Goal: Information Seeking & Learning: Check status

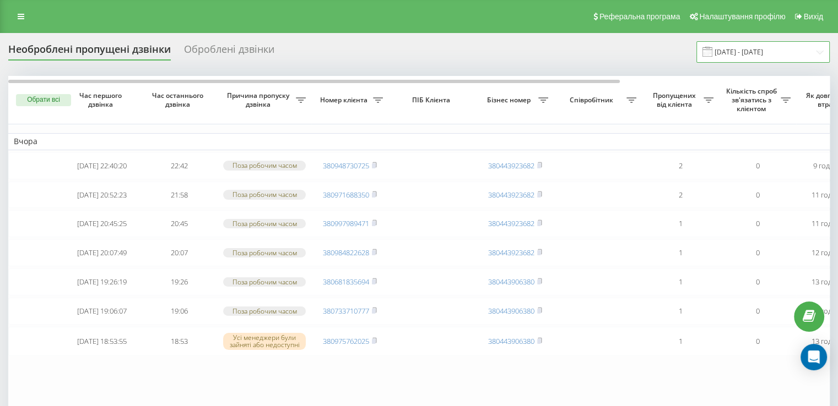
click at [811, 51] on input "19.07.2025 - 19.08.2025" at bounding box center [762, 51] width 133 height 21
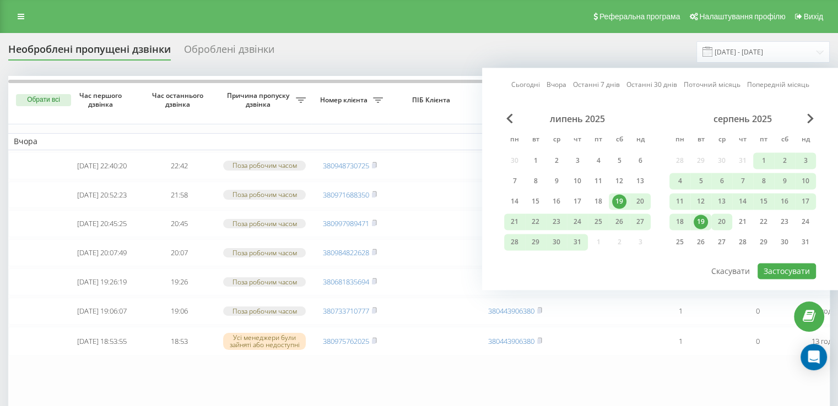
click at [723, 220] on div "20" at bounding box center [721, 222] width 14 height 14
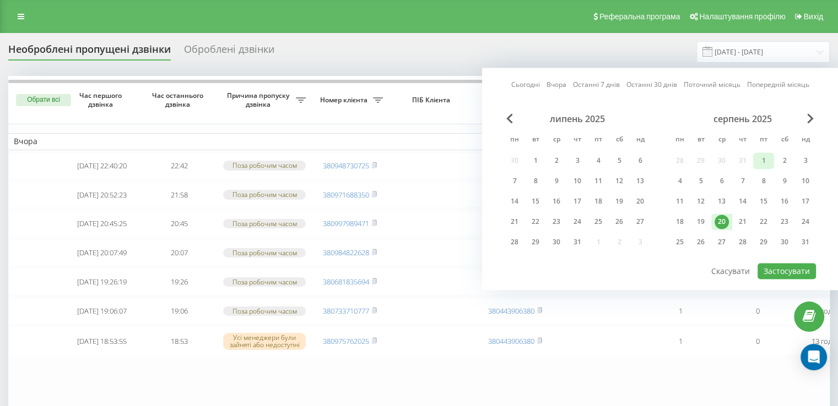
click at [768, 157] on div "1" at bounding box center [763, 161] width 14 height 14
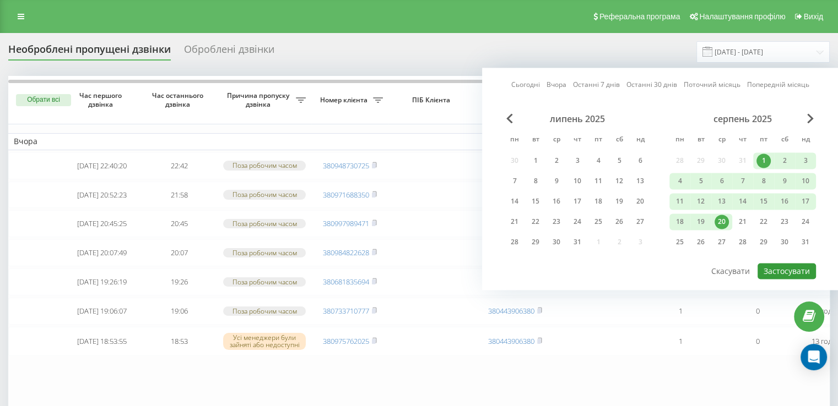
click at [788, 265] on button "Застосувати" at bounding box center [786, 271] width 58 height 16
type input "01.08.2025 - 20.08.2025"
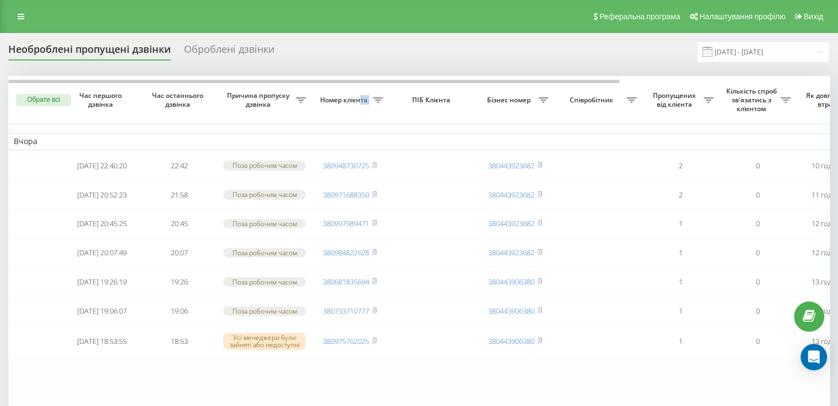
drag, startPoint x: 361, startPoint y: 77, endPoint x: 394, endPoint y: 79, distance: 32.6
click at [394, 79] on tr "Обрати всі Час першого дзвінка Час останнього дзвінка Причина пропуску дзвінка …" at bounding box center [559, 100] width 1102 height 48
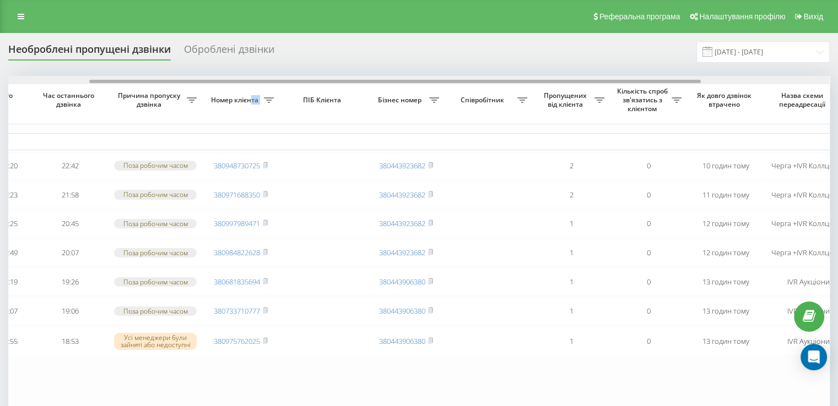
scroll to position [0, 154]
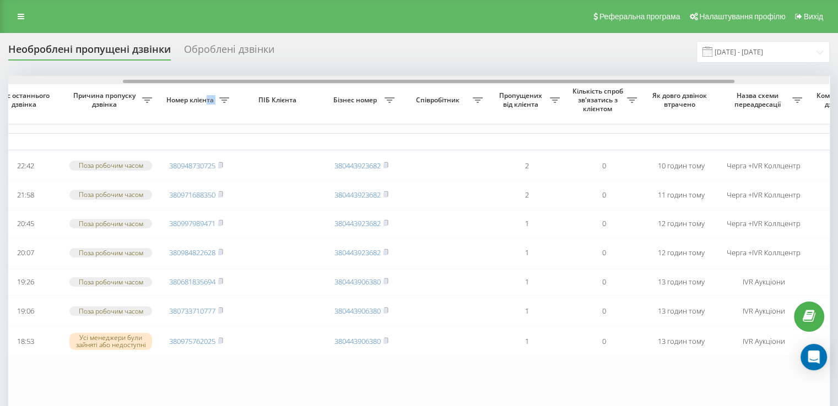
drag, startPoint x: 388, startPoint y: 82, endPoint x: 502, endPoint y: 93, distance: 115.1
click at [502, 93] on div "Обрати всі Час першого дзвінка Час останнього дзвінка Причина пропуску дзвінка …" at bounding box center [418, 255] width 821 height 359
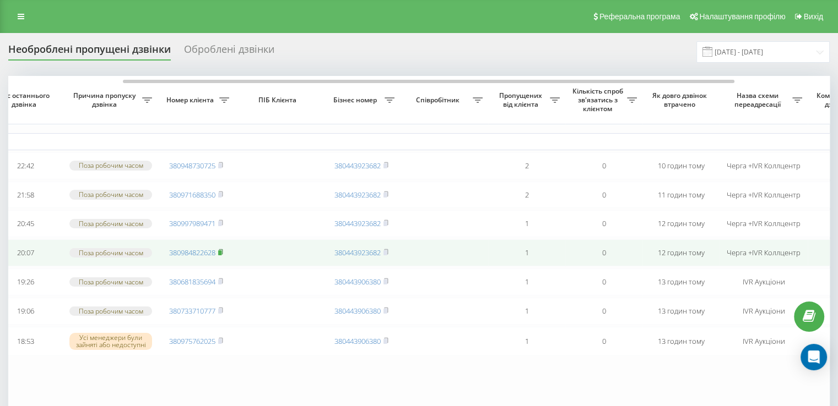
click at [221, 256] on rect at bounding box center [219, 253] width 3 height 5
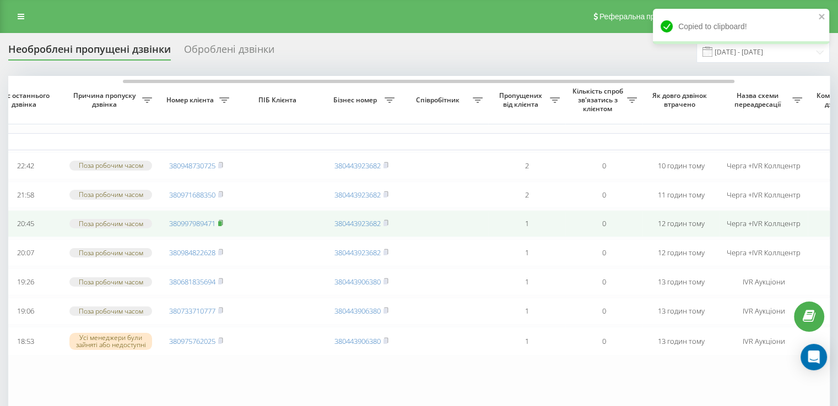
click at [221, 226] on rect at bounding box center [219, 223] width 3 height 5
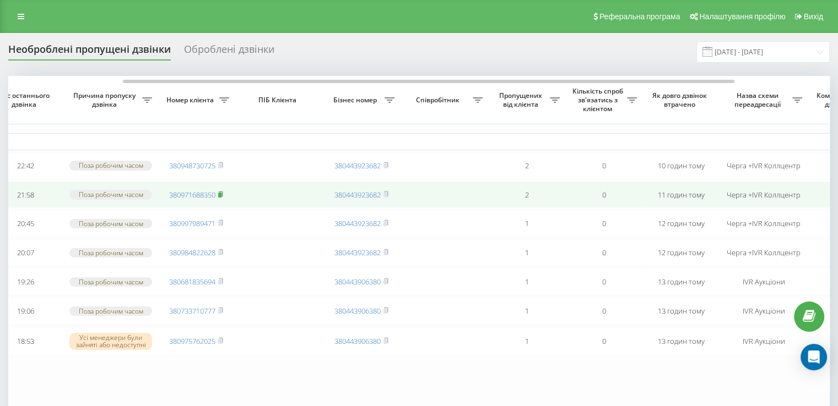
click at [221, 197] on rect at bounding box center [219, 194] width 3 height 5
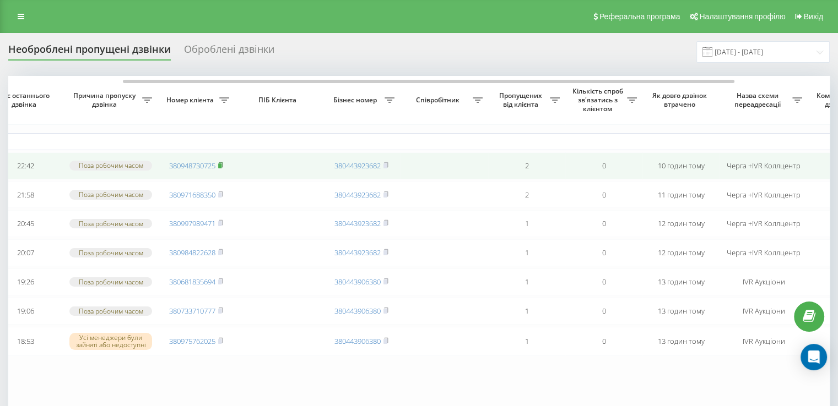
click at [221, 169] on rect at bounding box center [219, 166] width 3 height 5
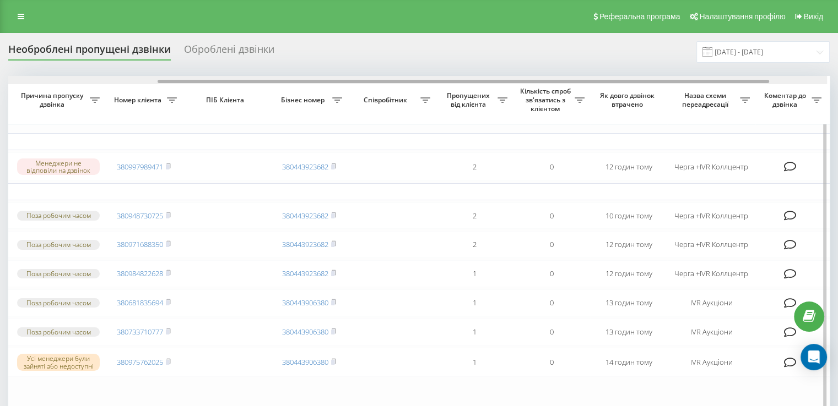
scroll to position [0, 204]
drag, startPoint x: 431, startPoint y: 83, endPoint x: 583, endPoint y: 81, distance: 152.0
click at [583, 81] on div at bounding box center [465, 81] width 611 height 3
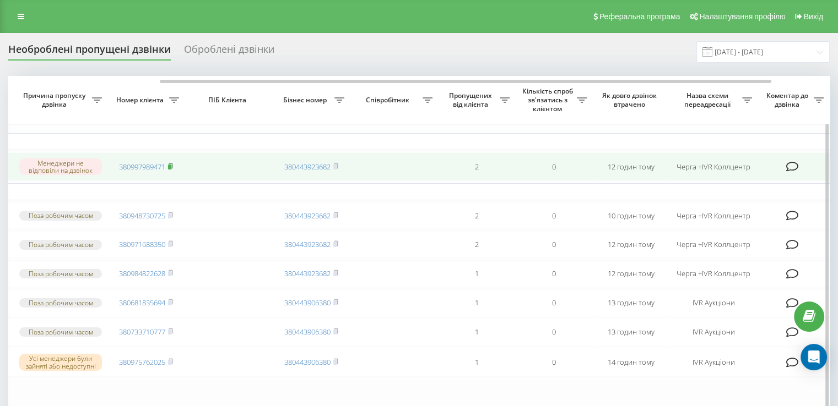
click at [172, 164] on icon at bounding box center [171, 165] width 4 height 5
click at [172, 166] on icon at bounding box center [171, 165] width 4 height 5
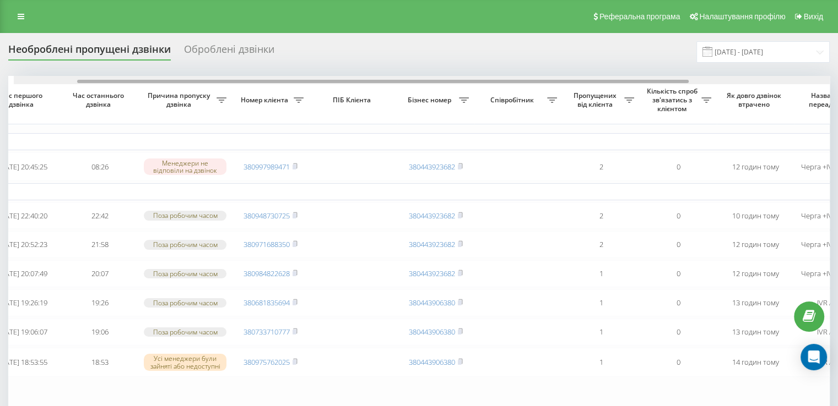
scroll to position [0, 93]
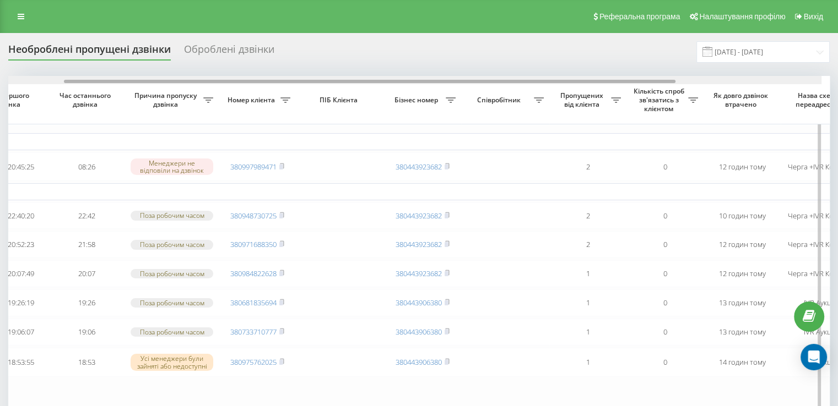
drag, startPoint x: 474, startPoint y: 80, endPoint x: 542, endPoint y: 82, distance: 68.9
click at [542, 82] on div at bounding box center [369, 81] width 611 height 3
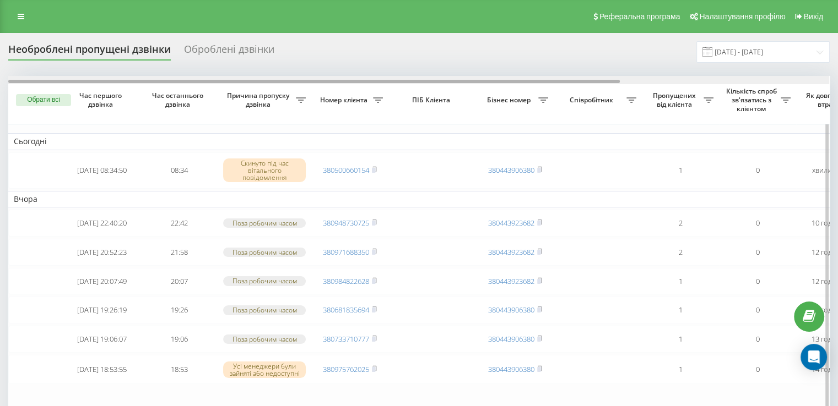
scroll to position [0, 280]
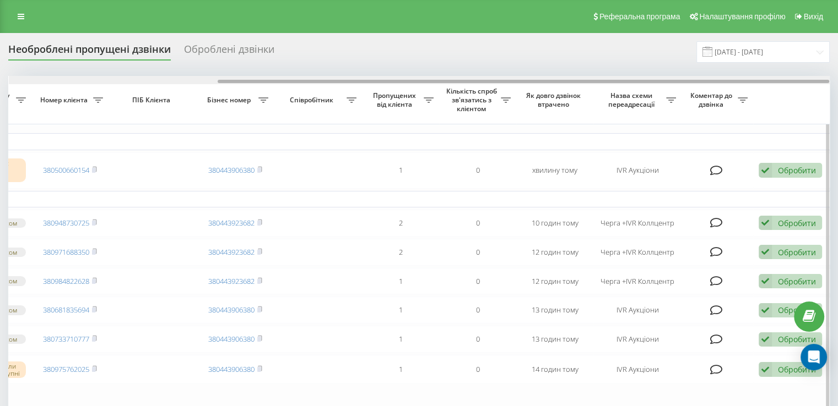
drag, startPoint x: 435, startPoint y: 77, endPoint x: 484, endPoint y: 77, distance: 49.6
click at [484, 77] on div at bounding box center [419, 80] width 821 height 8
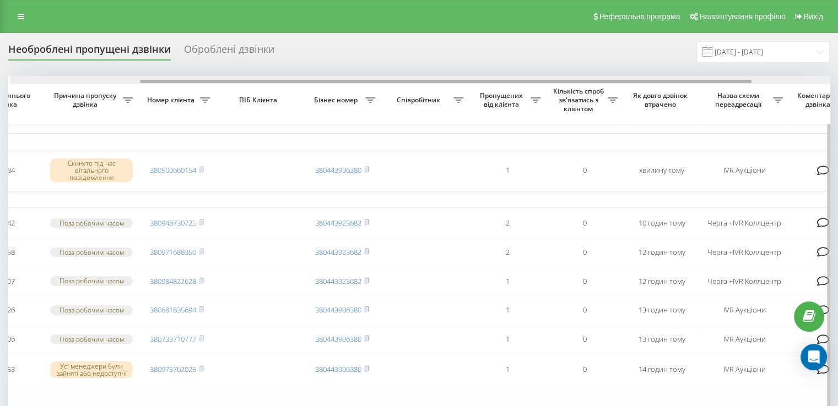
scroll to position [0, 169]
drag, startPoint x: 489, startPoint y: 81, endPoint x: 406, endPoint y: 78, distance: 82.7
click at [406, 78] on div at bounding box center [418, 80] width 821 height 8
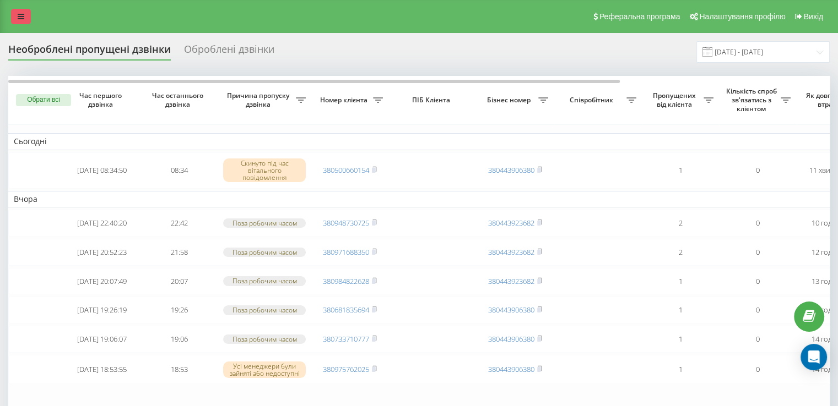
click at [12, 19] on link at bounding box center [21, 16] width 20 height 15
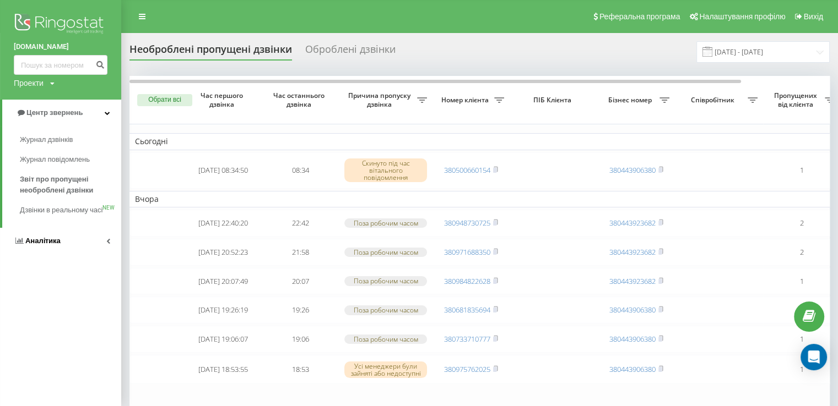
click at [53, 245] on span "Аналiтика" at bounding box center [42, 241] width 35 height 8
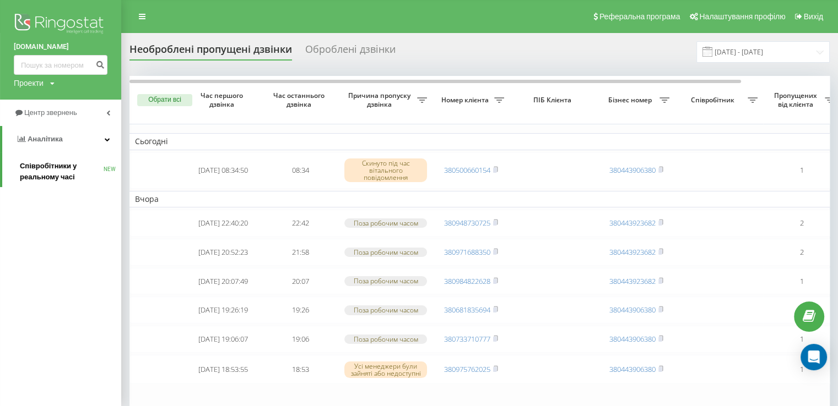
click at [40, 175] on span "Співробітники у реальному часі" at bounding box center [62, 172] width 84 height 22
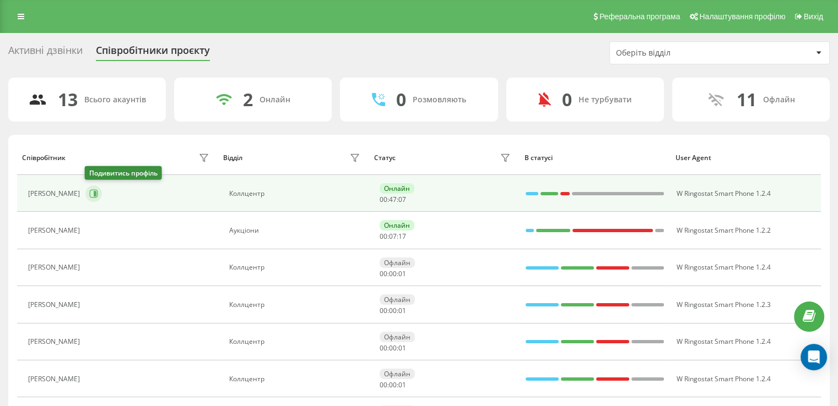
click at [86, 192] on button at bounding box center [93, 194] width 17 height 17
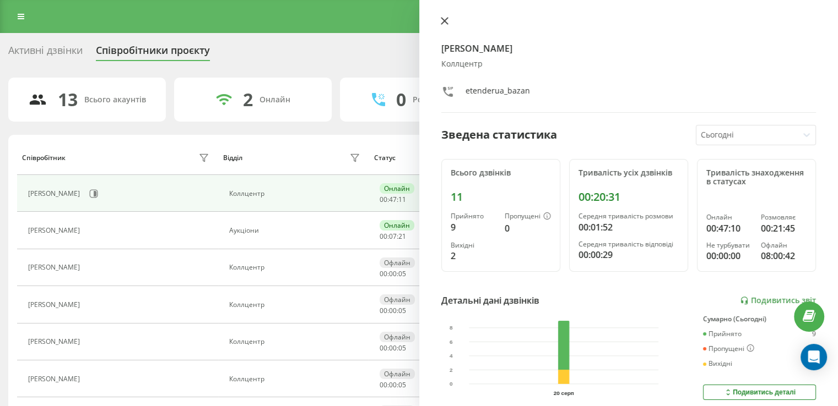
click at [443, 20] on icon at bounding box center [444, 21] width 7 height 7
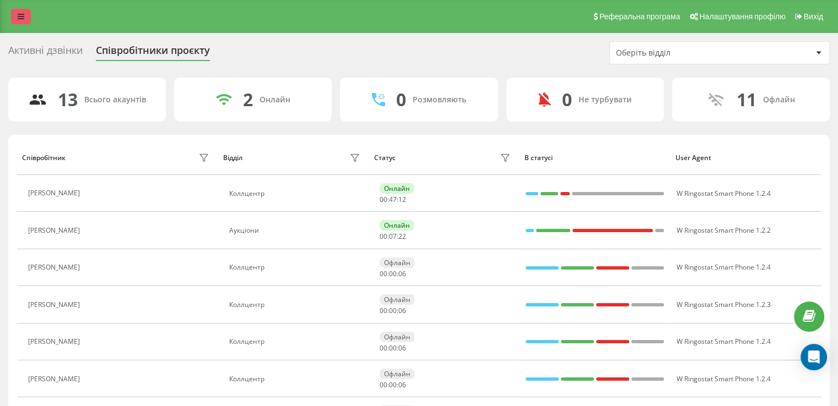
click at [29, 13] on div "Реферальна програма Налаштування профілю Вихід" at bounding box center [419, 16] width 838 height 33
click at [28, 13] on link at bounding box center [21, 16] width 20 height 15
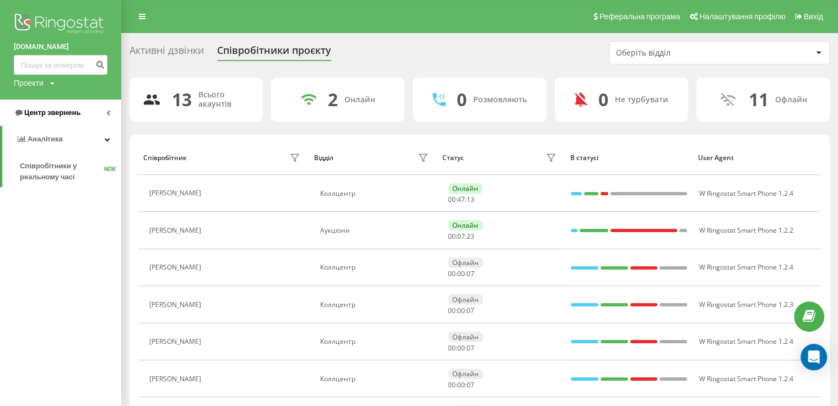
click at [56, 115] on span "Центр звернень" at bounding box center [52, 112] width 56 height 8
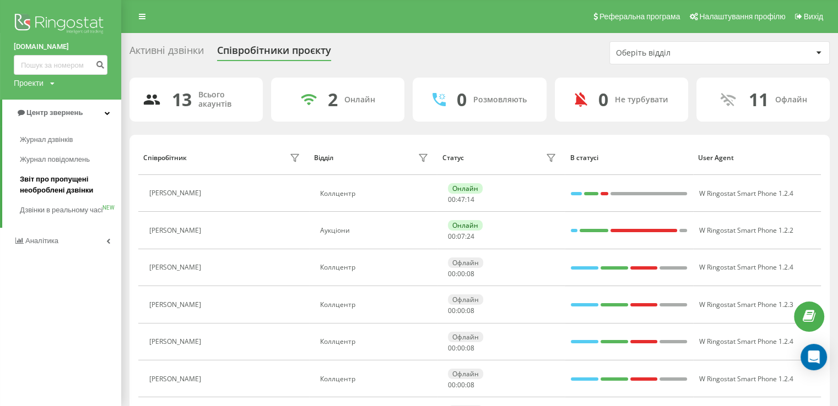
drag, startPoint x: 62, startPoint y: 189, endPoint x: 89, endPoint y: 189, distance: 27.0
click at [62, 190] on span "Звіт про пропущені необроблені дзвінки" at bounding box center [68, 185] width 96 height 22
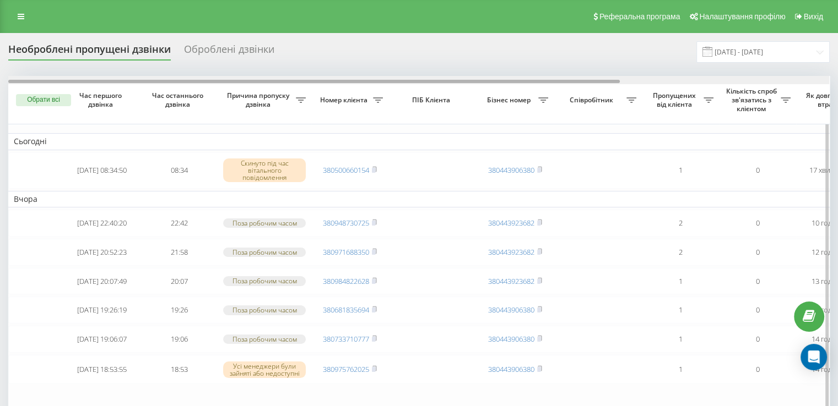
scroll to position [0, 280]
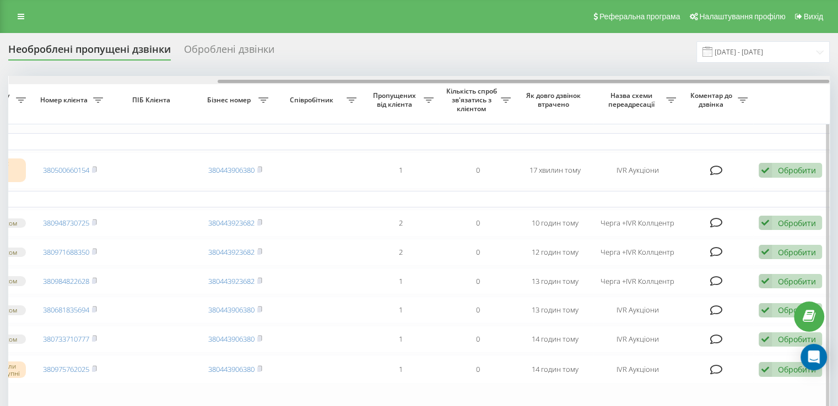
drag, startPoint x: 394, startPoint y: 79, endPoint x: 435, endPoint y: 82, distance: 40.3
click at [435, 82] on div at bounding box center [419, 80] width 821 height 8
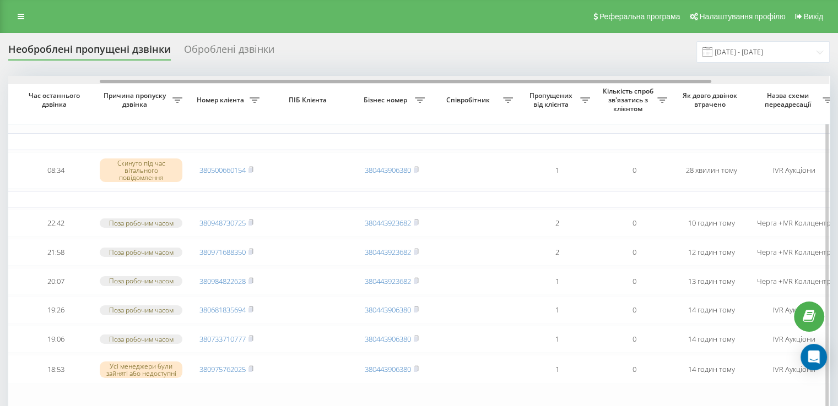
scroll to position [0, 126]
drag, startPoint x: 446, startPoint y: 80, endPoint x: 540, endPoint y: 84, distance: 94.8
click at [540, 82] on div at bounding box center [402, 81] width 611 height 3
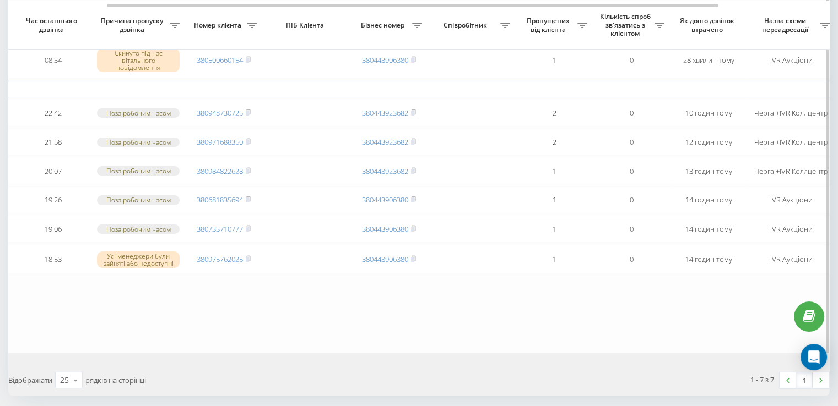
scroll to position [55, 0]
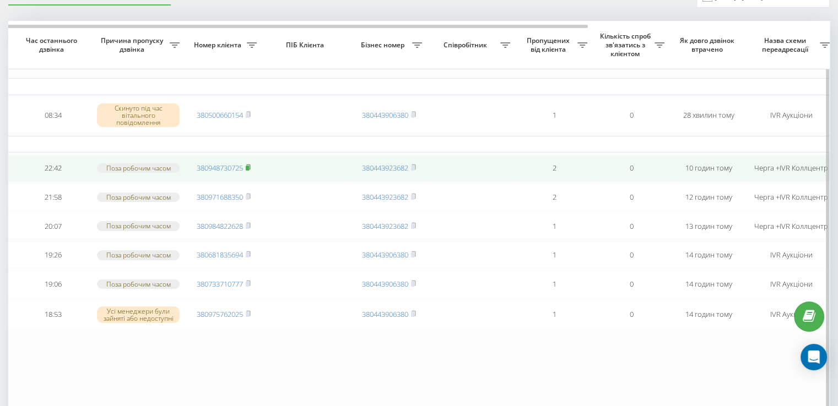
click at [248, 170] on rect at bounding box center [247, 168] width 3 height 5
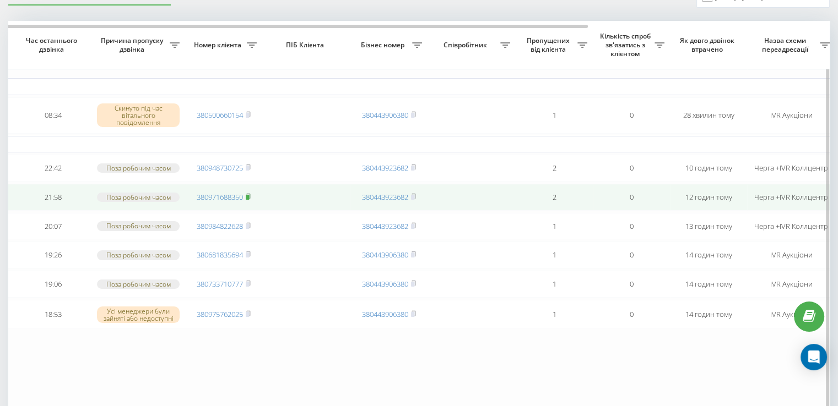
click at [250, 200] on icon at bounding box center [248, 196] width 5 height 7
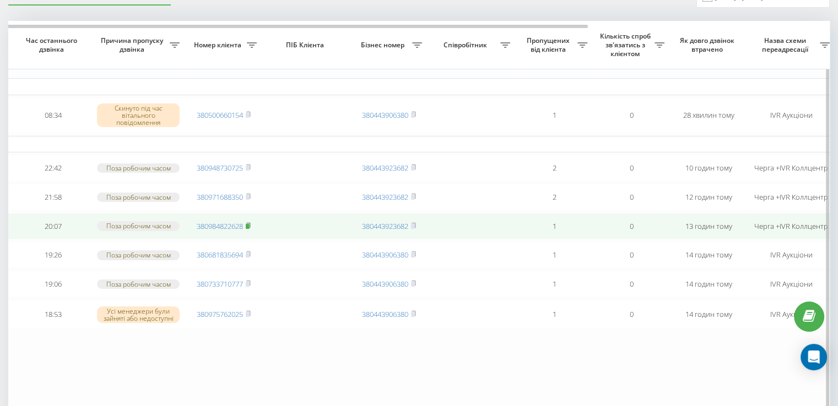
click at [247, 229] on rect at bounding box center [247, 226] width 3 height 5
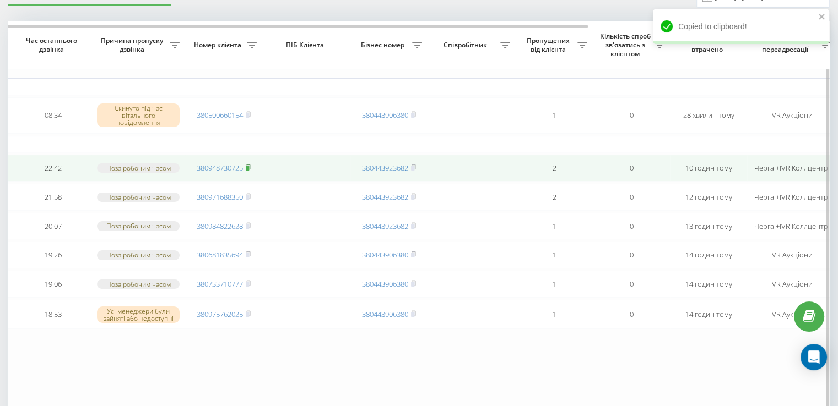
click at [250, 167] on icon at bounding box center [248, 167] width 4 height 5
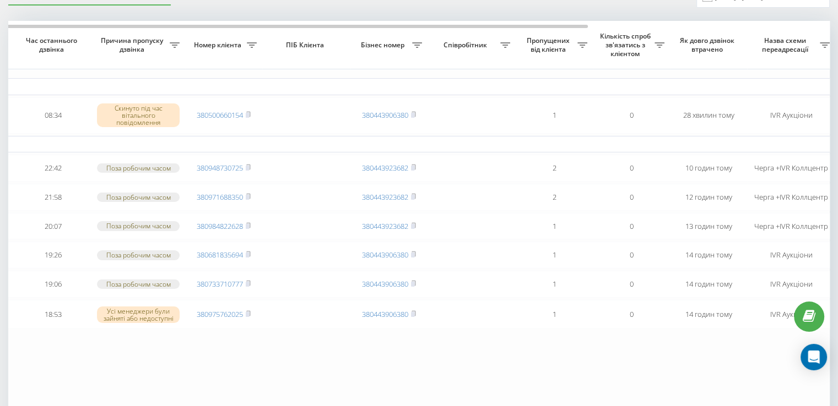
scroll to position [0, 0]
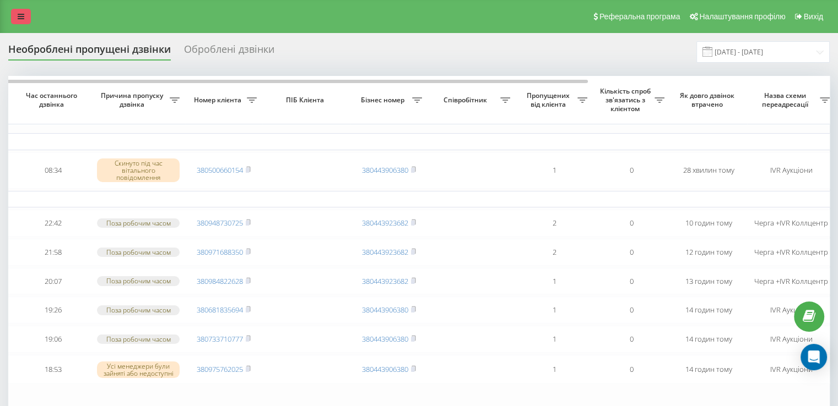
click at [18, 14] on icon at bounding box center [21, 17] width 7 height 8
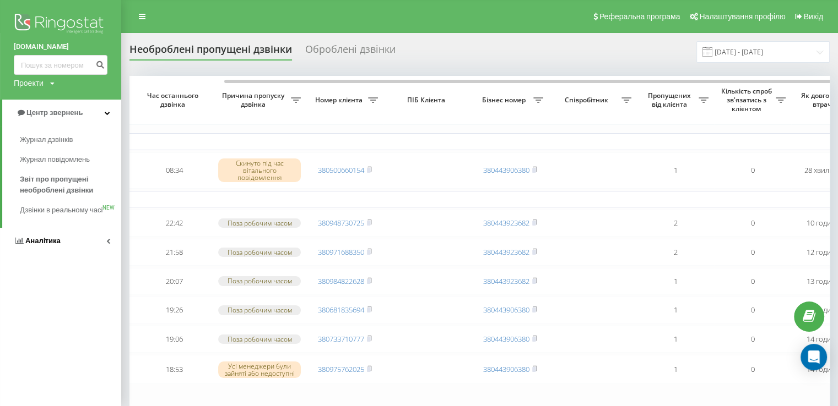
click at [38, 245] on span "Аналiтика" at bounding box center [42, 241] width 35 height 8
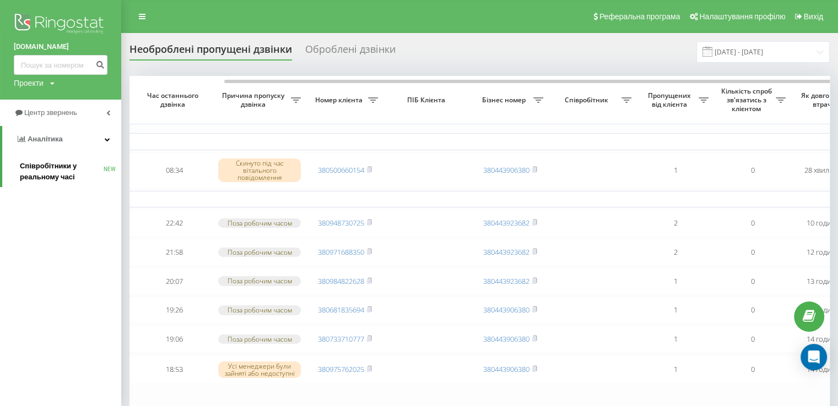
click at [47, 164] on span "Співробітники у реальному часі" at bounding box center [62, 172] width 84 height 22
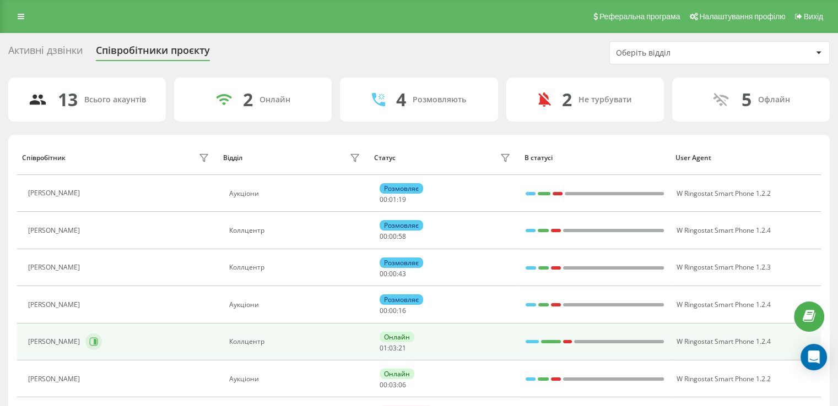
click at [86, 342] on button at bounding box center [93, 342] width 17 height 17
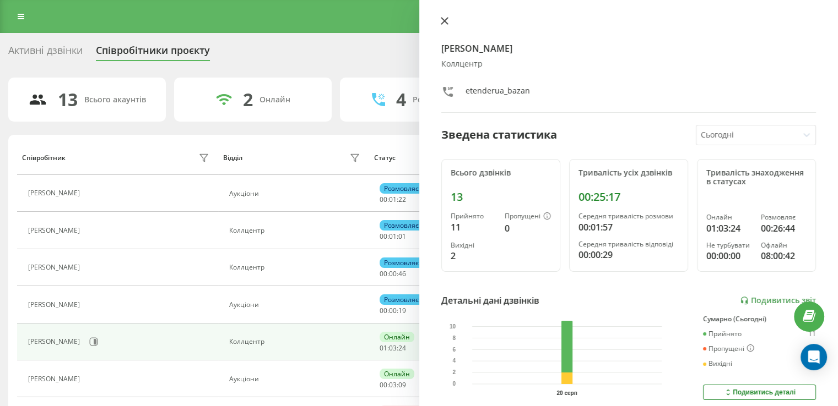
click at [438, 18] on button at bounding box center [444, 22] width 14 height 10
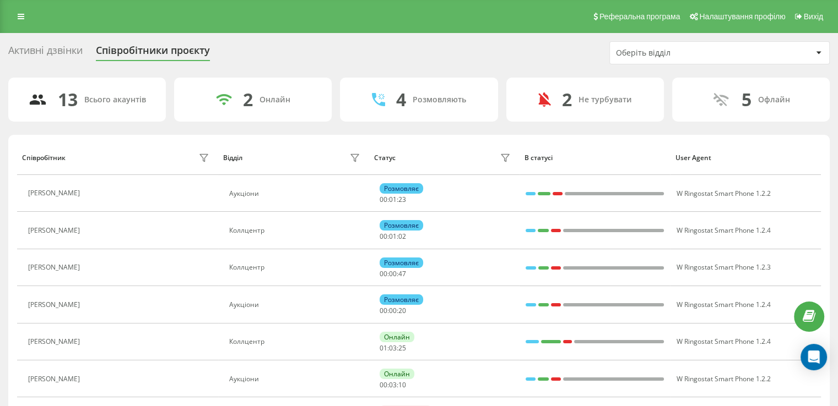
click at [788, 57] on div "Оберіть відділ" at bounding box center [714, 52] width 196 height 9
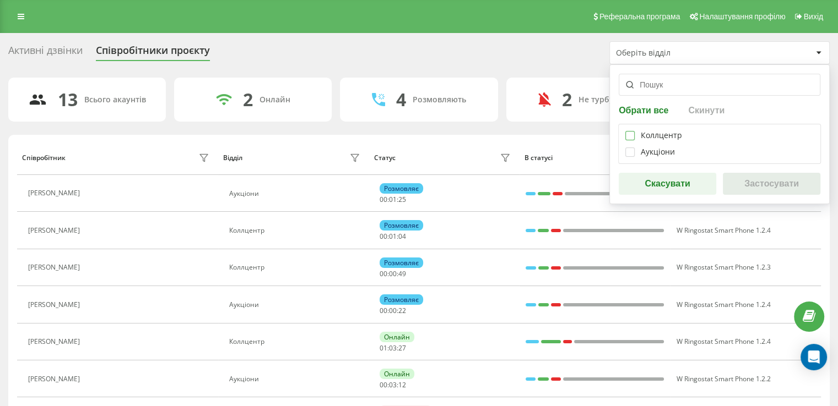
click at [627, 131] on label at bounding box center [629, 131] width 9 height 0
checkbox input "true"
click at [787, 180] on button "Застосувати" at bounding box center [771, 184] width 97 height 22
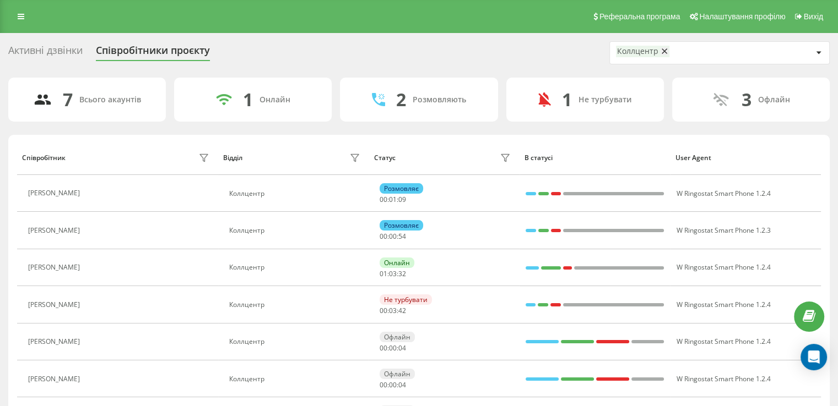
click at [19, 25] on div "Реферальна програма Налаштування профілю Вихід" at bounding box center [419, 16] width 838 height 33
click at [19, 16] on icon at bounding box center [21, 17] width 7 height 8
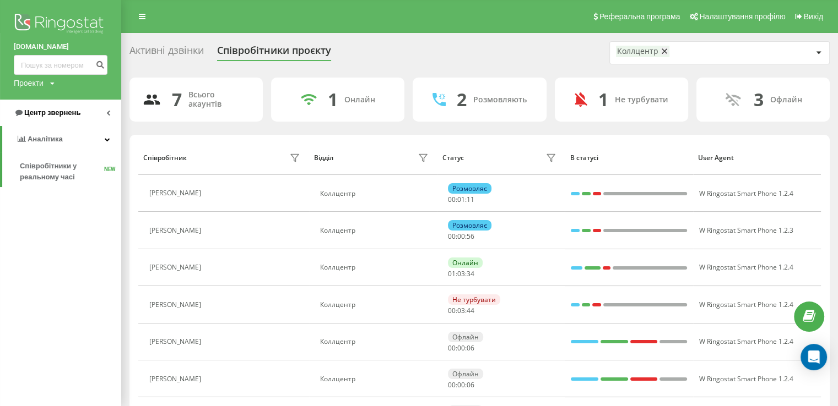
click at [41, 115] on span "Центр звернень" at bounding box center [52, 112] width 56 height 8
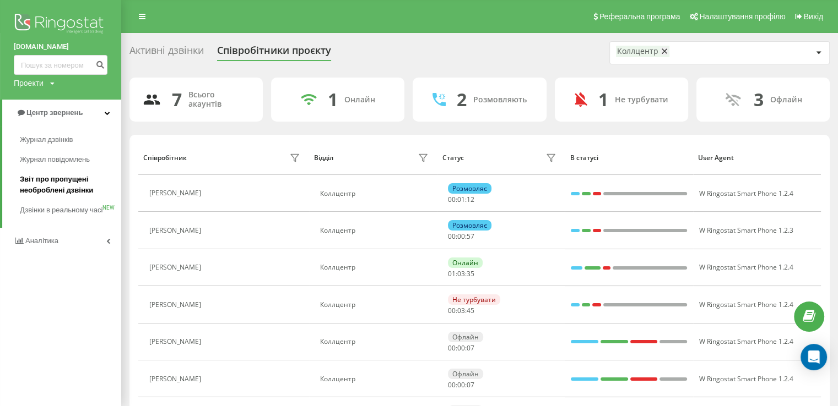
click at [60, 195] on span "Звіт про пропущені необроблені дзвінки" at bounding box center [68, 185] width 96 height 22
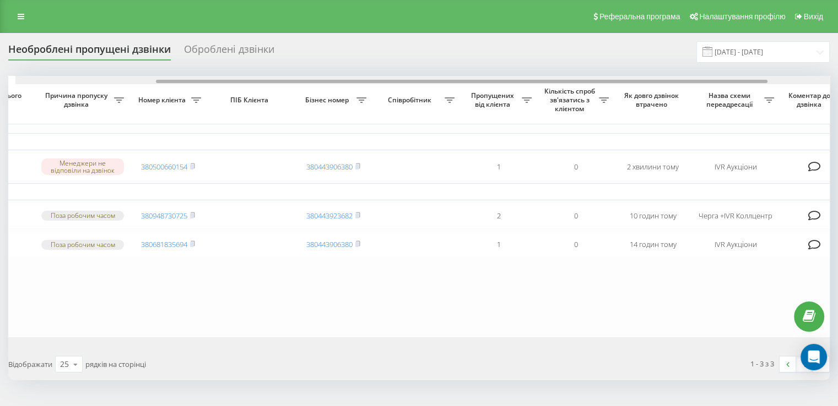
scroll to position [0, 189]
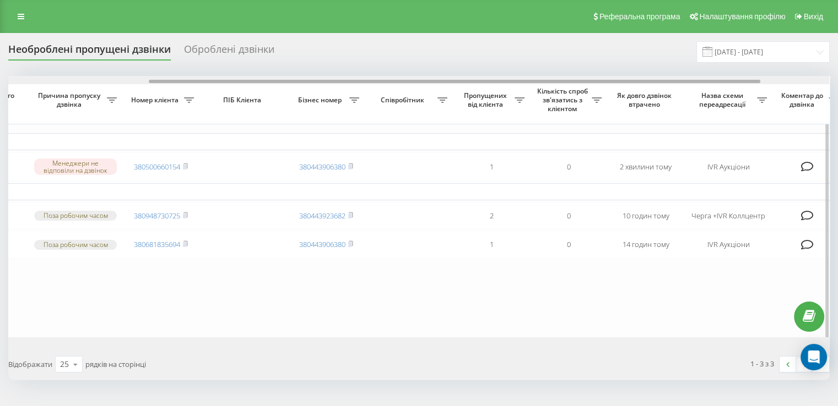
drag, startPoint x: 410, startPoint y: 80, endPoint x: 551, endPoint y: 89, distance: 141.2
click at [551, 89] on div "Обрати всі Час першого дзвінка Час останнього дзвінка Причина пропуску дзвінка …" at bounding box center [418, 207] width 821 height 262
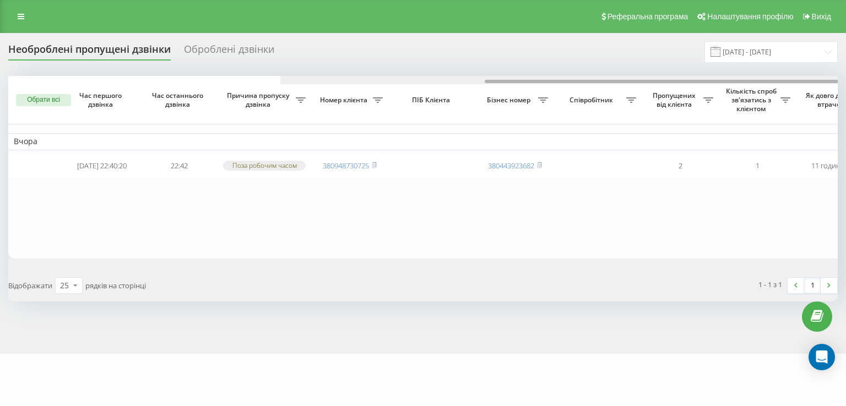
scroll to position [0, 272]
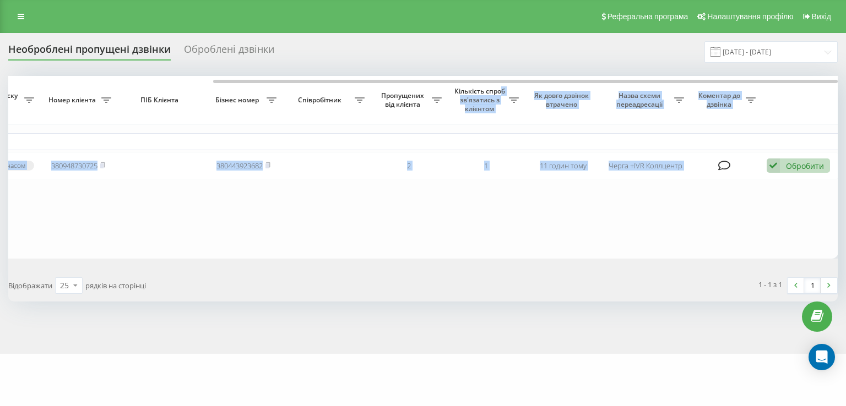
drag, startPoint x: 421, startPoint y: 84, endPoint x: 499, endPoint y: 91, distance: 78.5
click at [499, 91] on div "Обрати всі Час першого дзвінка Час останнього дзвінка Причина пропуску дзвінка …" at bounding box center [422, 167] width 829 height 182
click at [361, 258] on table "Вчора 2025-08-19 22:40:20 22:42 Поза робочим часом 380948730725 380443923682 2 …" at bounding box center [288, 167] width 1102 height 182
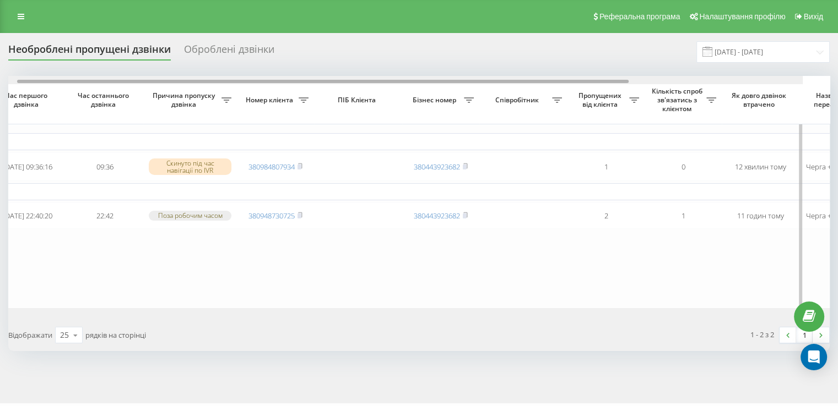
scroll to position [0, 138]
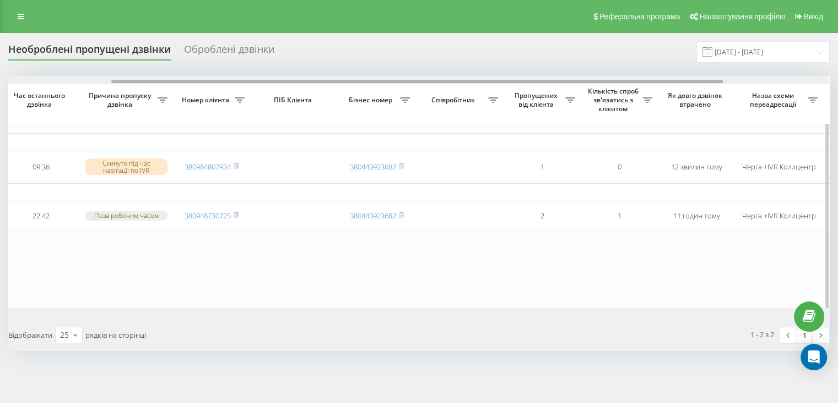
drag, startPoint x: 474, startPoint y: 82, endPoint x: 575, endPoint y: 80, distance: 101.4
click at [575, 80] on div at bounding box center [416, 81] width 611 height 3
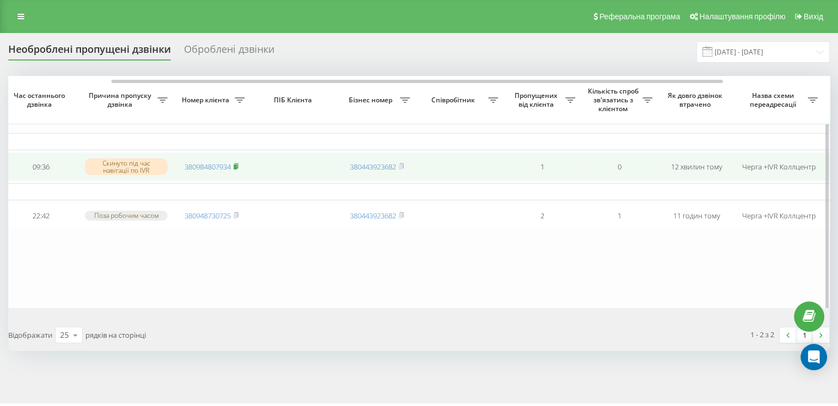
click at [238, 166] on icon at bounding box center [236, 165] width 4 height 5
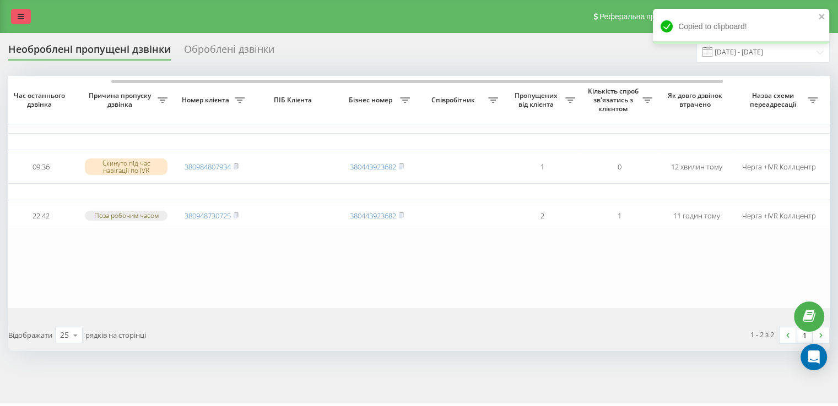
click at [24, 17] on icon at bounding box center [21, 17] width 7 height 8
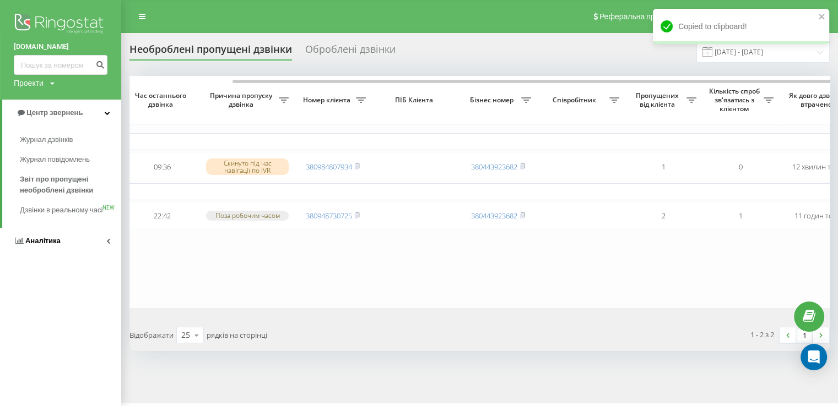
click at [40, 245] on span "Аналiтика" at bounding box center [42, 241] width 35 height 8
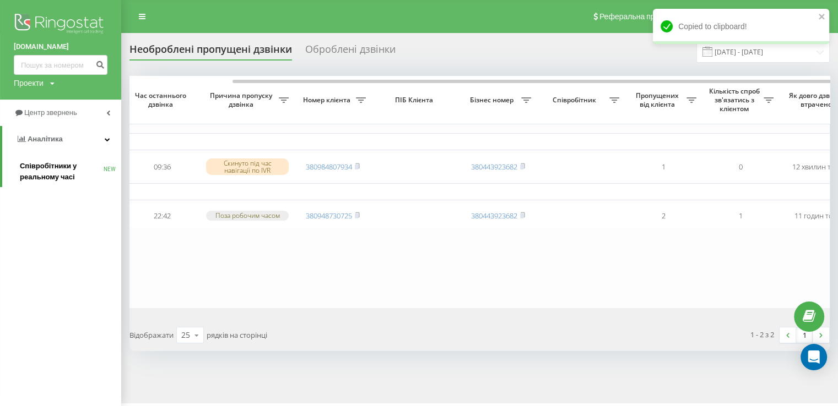
click at [44, 177] on span "Співробітники у реальному часі" at bounding box center [62, 172] width 84 height 22
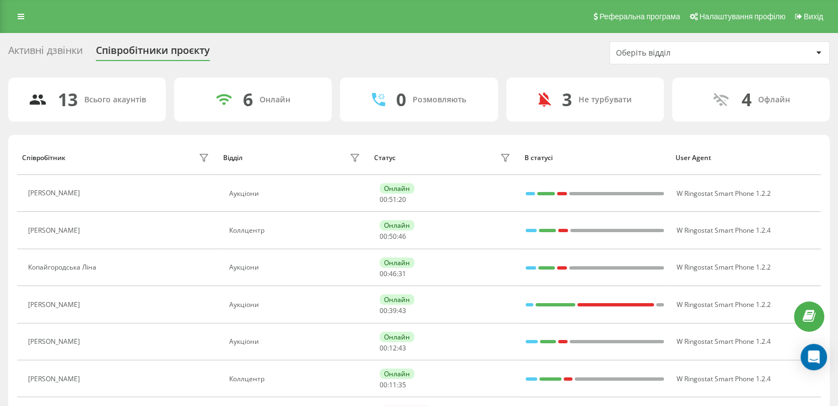
click at [763, 57] on div "Оберіть відділ" at bounding box center [714, 52] width 196 height 9
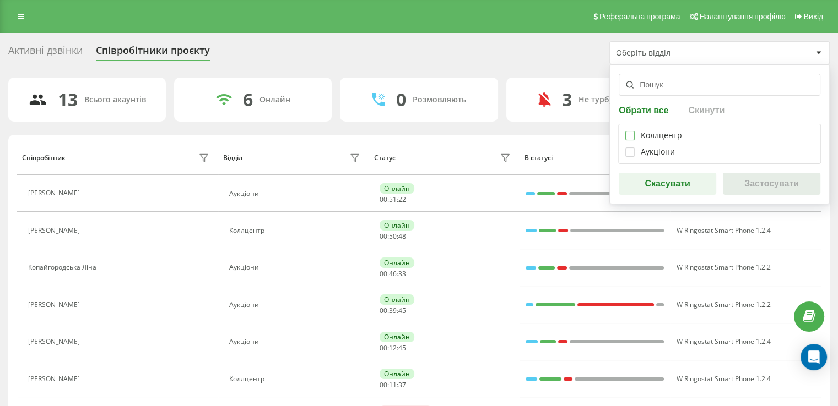
click at [627, 131] on label at bounding box center [629, 131] width 9 height 0
checkbox input "true"
click at [772, 179] on button "Застосувати" at bounding box center [771, 184] width 97 height 22
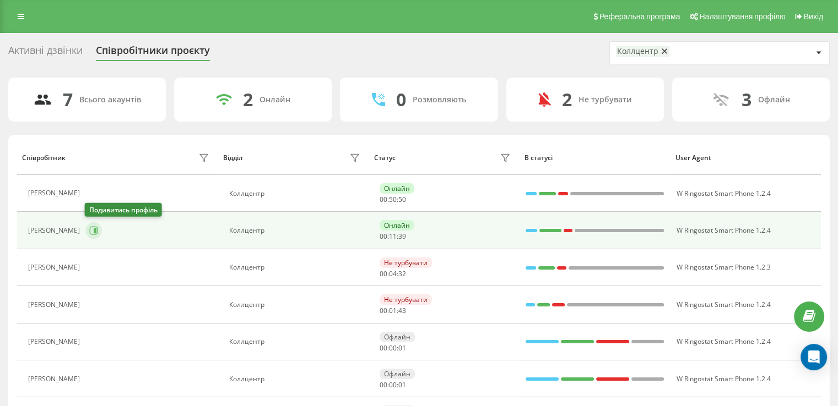
click at [95, 232] on icon at bounding box center [95, 231] width 3 height 6
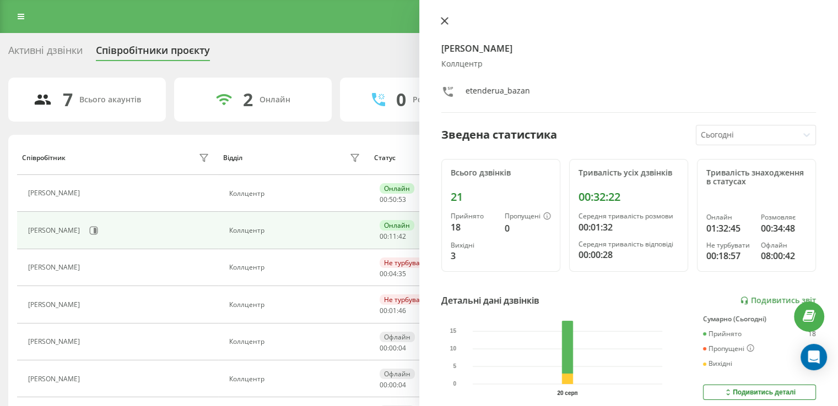
click at [444, 22] on icon at bounding box center [444, 21] width 7 height 7
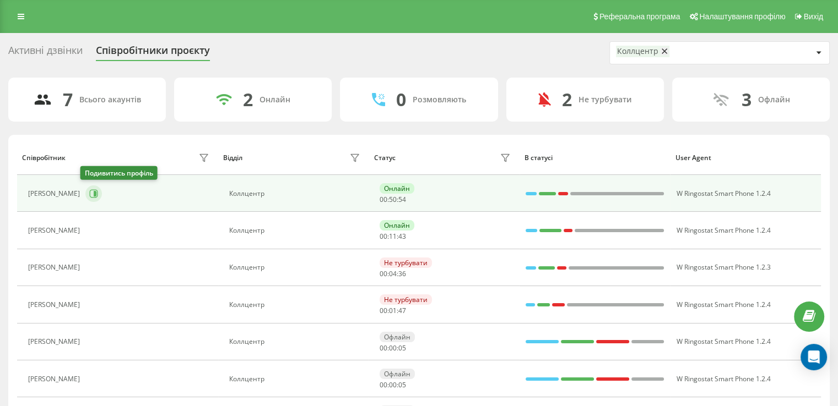
click at [94, 198] on button at bounding box center [93, 194] width 17 height 17
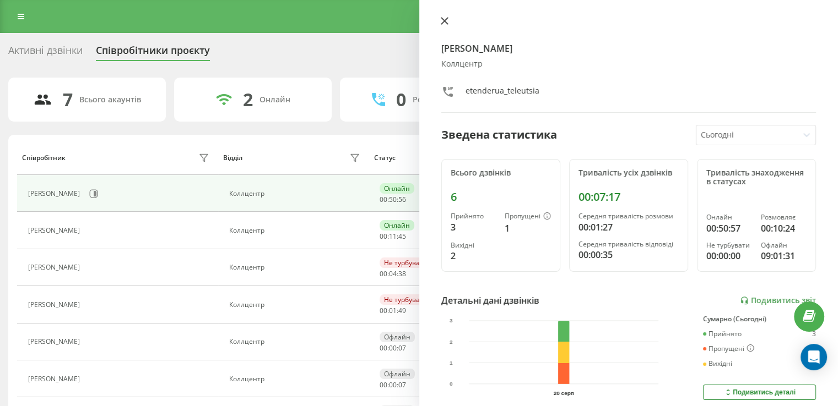
click at [443, 20] on icon at bounding box center [444, 21] width 7 height 7
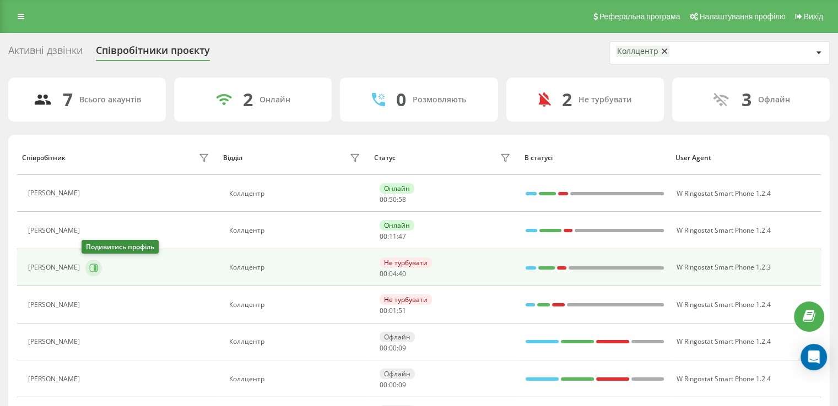
click at [89, 265] on icon at bounding box center [93, 268] width 9 height 9
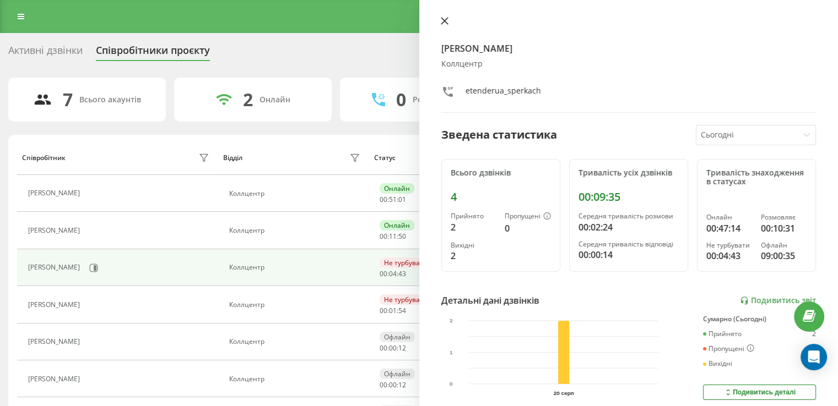
click at [447, 21] on icon at bounding box center [445, 21] width 8 height 8
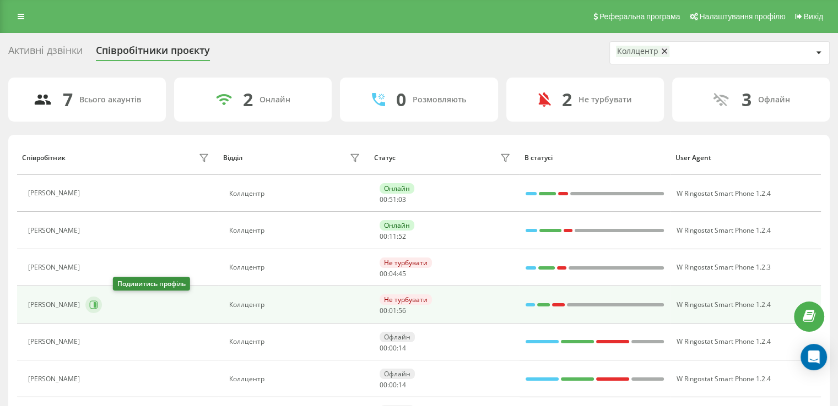
click at [98, 303] on icon at bounding box center [94, 305] width 8 height 8
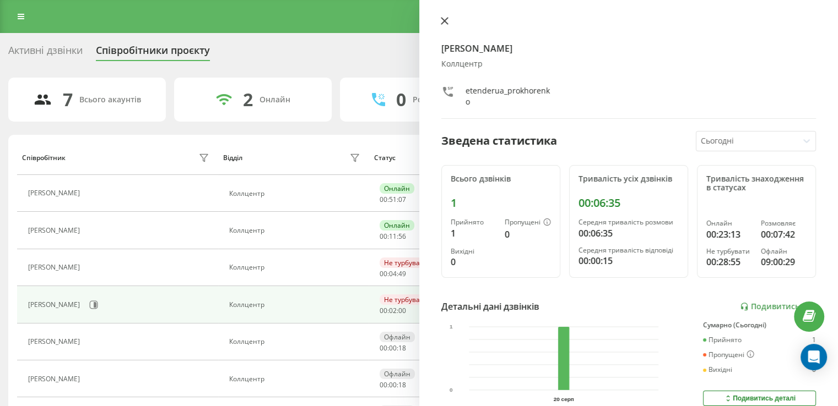
click at [447, 24] on icon at bounding box center [444, 21] width 7 height 7
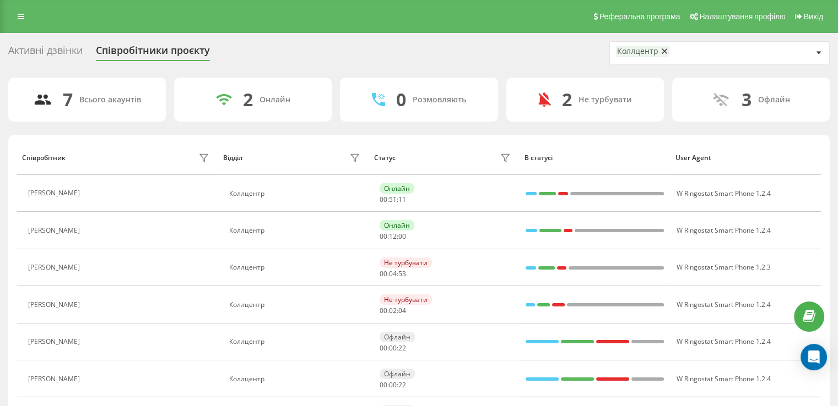
click at [16, 7] on div "Реферальна програма Налаштування профілю Вихід" at bounding box center [419, 16] width 838 height 33
click at [18, 13] on icon at bounding box center [21, 17] width 7 height 8
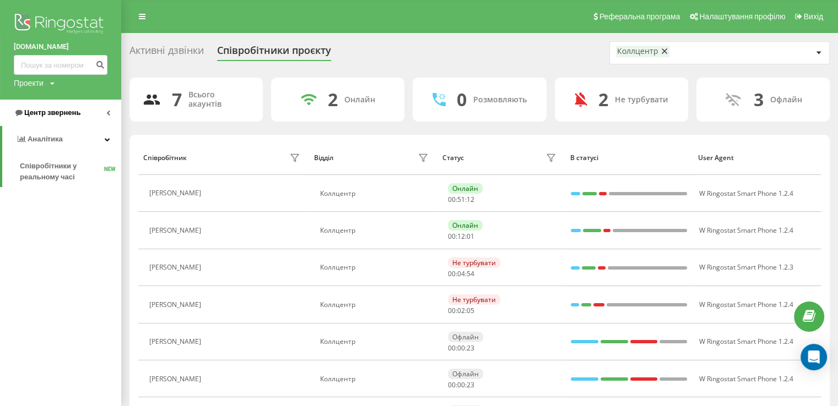
click at [78, 115] on span "Центр звернень" at bounding box center [52, 112] width 56 height 8
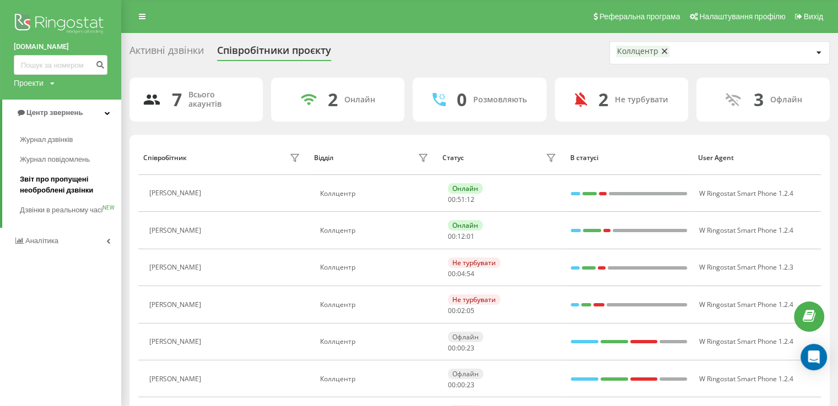
click at [62, 183] on span "Звіт про пропущені необроблені дзвінки" at bounding box center [68, 185] width 96 height 22
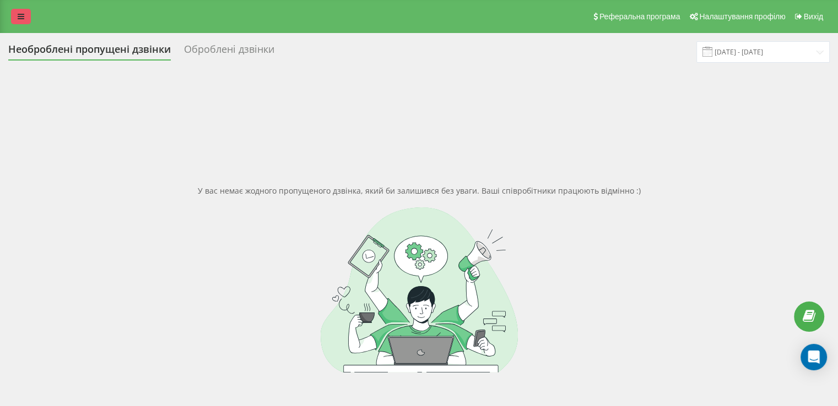
click at [26, 9] on link at bounding box center [21, 16] width 20 height 15
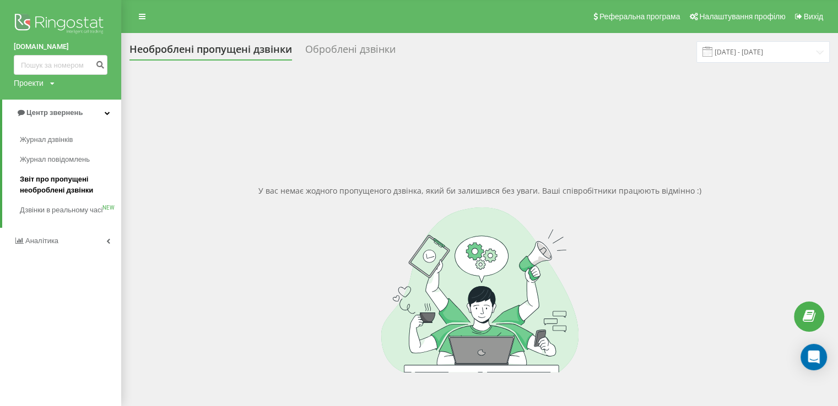
click at [47, 187] on span "Звіт про пропущені необроблені дзвінки" at bounding box center [68, 185] width 96 height 22
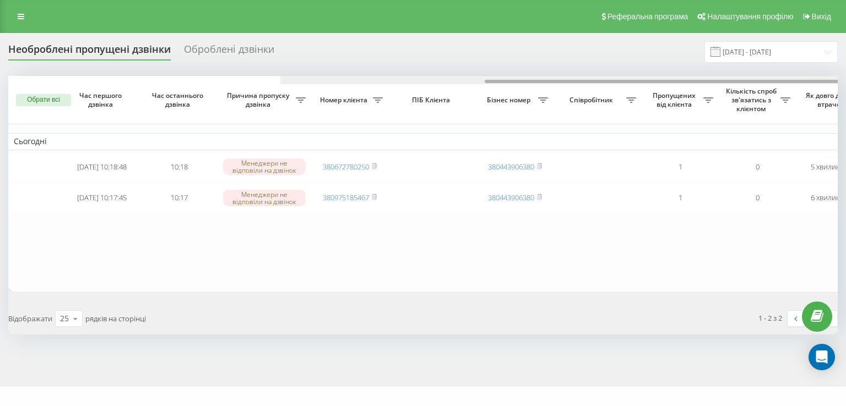
scroll to position [0, 272]
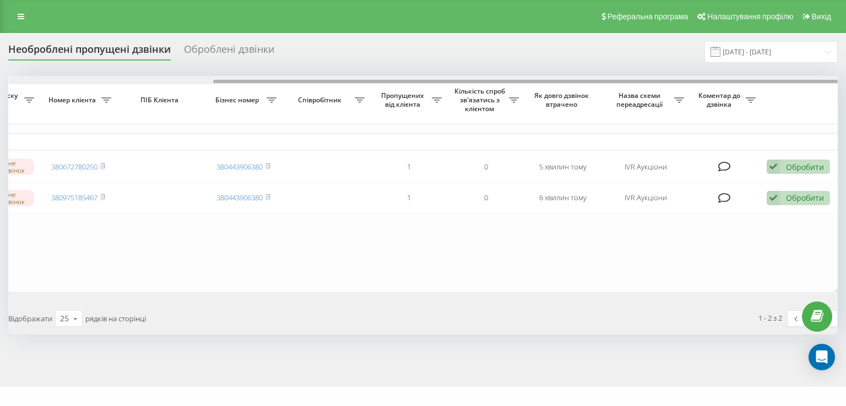
drag, startPoint x: 425, startPoint y: 79, endPoint x: 469, endPoint y: 78, distance: 44.6
click at [469, 78] on div at bounding box center [423, 80] width 829 height 8
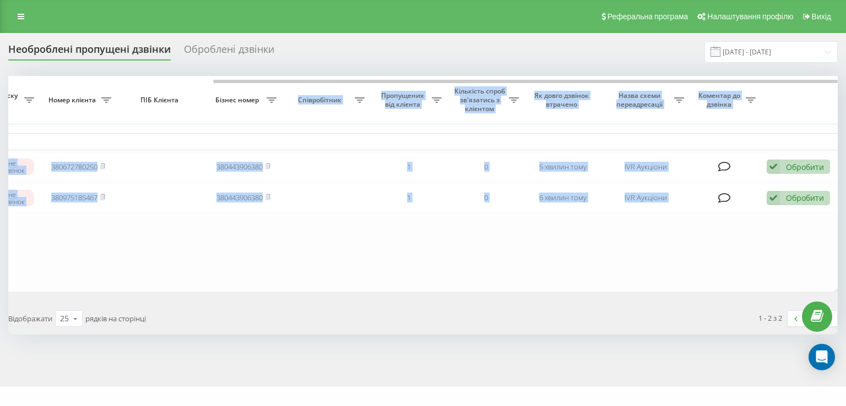
drag, startPoint x: 436, startPoint y: 83, endPoint x: 292, endPoint y: 88, distance: 144.4
click at [292, 88] on div "Обрати всі Час першого дзвінка Час останнього дзвінка Причина пропуску дзвінка …" at bounding box center [422, 184] width 829 height 216
click at [387, 68] on div "Необроблені пропущені дзвінки Оброблені дзвінки [DATE] - [DATE] Обрати всі Час …" at bounding box center [422, 188] width 829 height 294
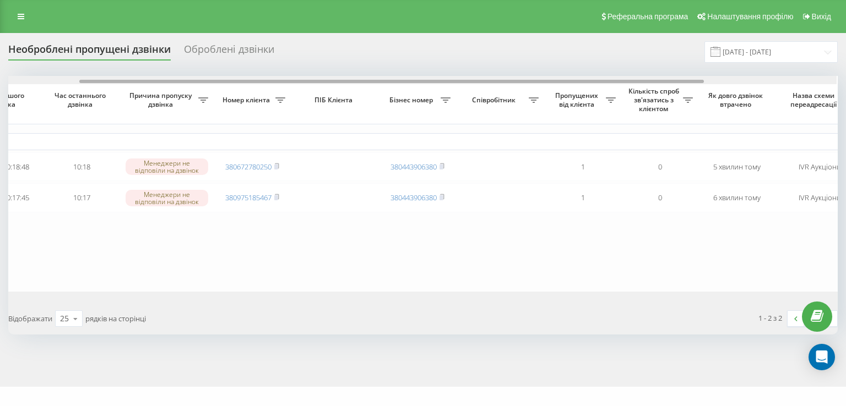
scroll to position [0, 96]
drag, startPoint x: 386, startPoint y: 80, endPoint x: 254, endPoint y: 82, distance: 132.2
click at [254, 82] on div at bounding box center [392, 81] width 625 height 3
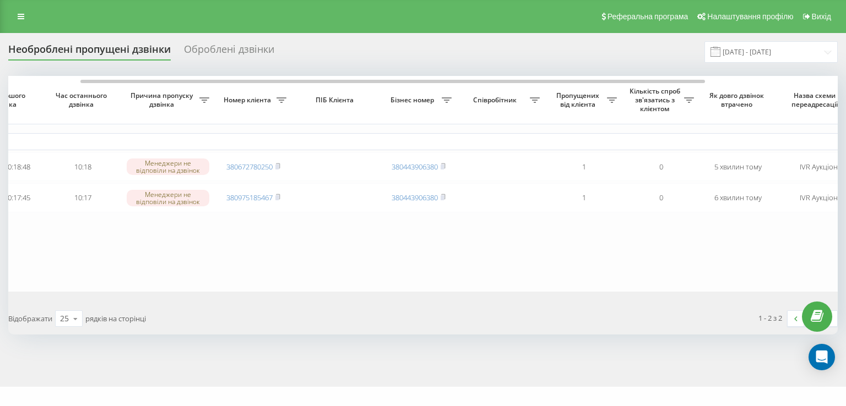
click at [10, 12] on div "Реферальна програма Налаштування профілю Вихід" at bounding box center [423, 16] width 846 height 33
click at [17, 20] on link at bounding box center [21, 16] width 20 height 15
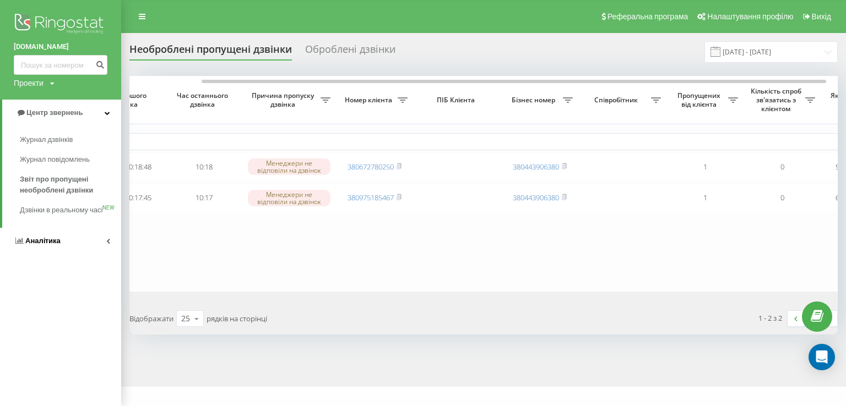
click at [48, 242] on link "Аналiтика" at bounding box center [60, 241] width 121 height 26
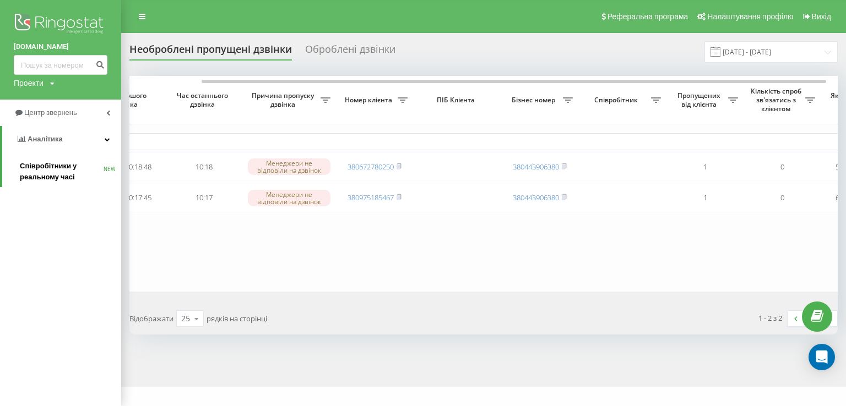
click at [54, 173] on span "Співробітники у реальному часі" at bounding box center [62, 172] width 84 height 22
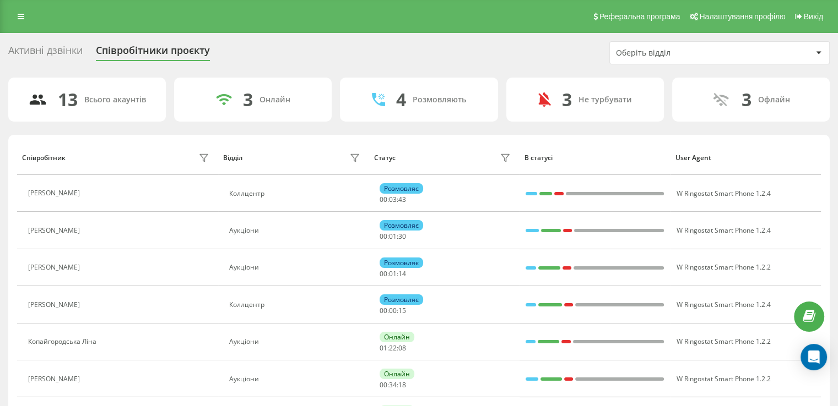
click at [671, 57] on div "Оберіть відділ" at bounding box center [719, 53] width 219 height 22
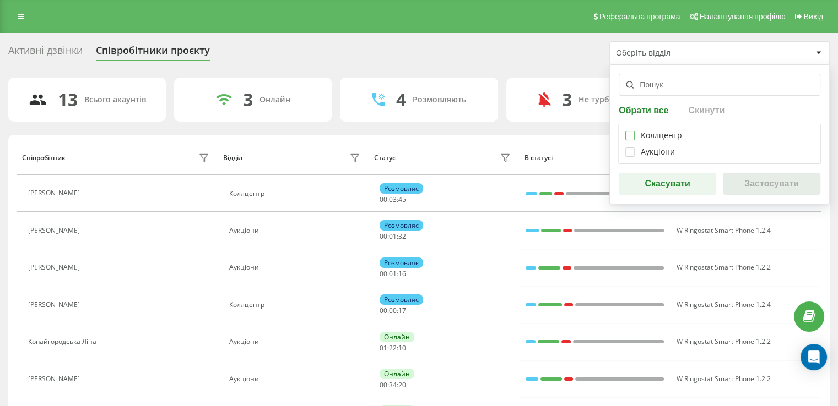
click at [625, 131] on label at bounding box center [629, 131] width 9 height 0
checkbox input "true"
click at [763, 190] on button "Застосувати" at bounding box center [771, 184] width 97 height 22
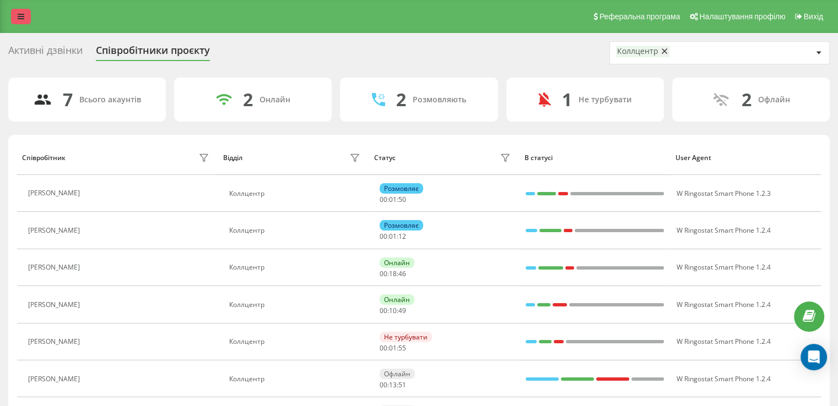
click at [29, 14] on link at bounding box center [21, 16] width 20 height 15
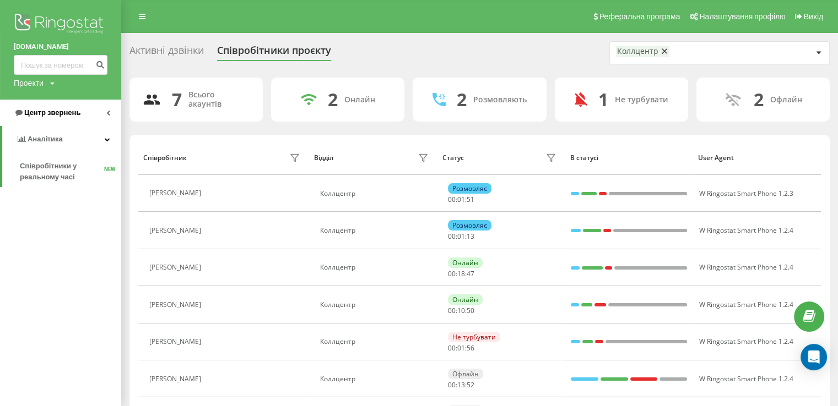
click at [53, 114] on span "Центр звернень" at bounding box center [52, 112] width 56 height 8
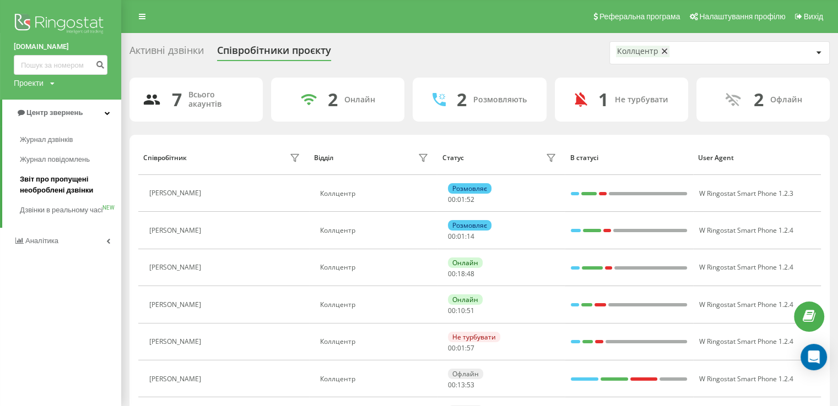
click at [64, 187] on span "Звіт про пропущені необроблені дзвінки" at bounding box center [68, 185] width 96 height 22
